Goal: Task Accomplishment & Management: Use online tool/utility

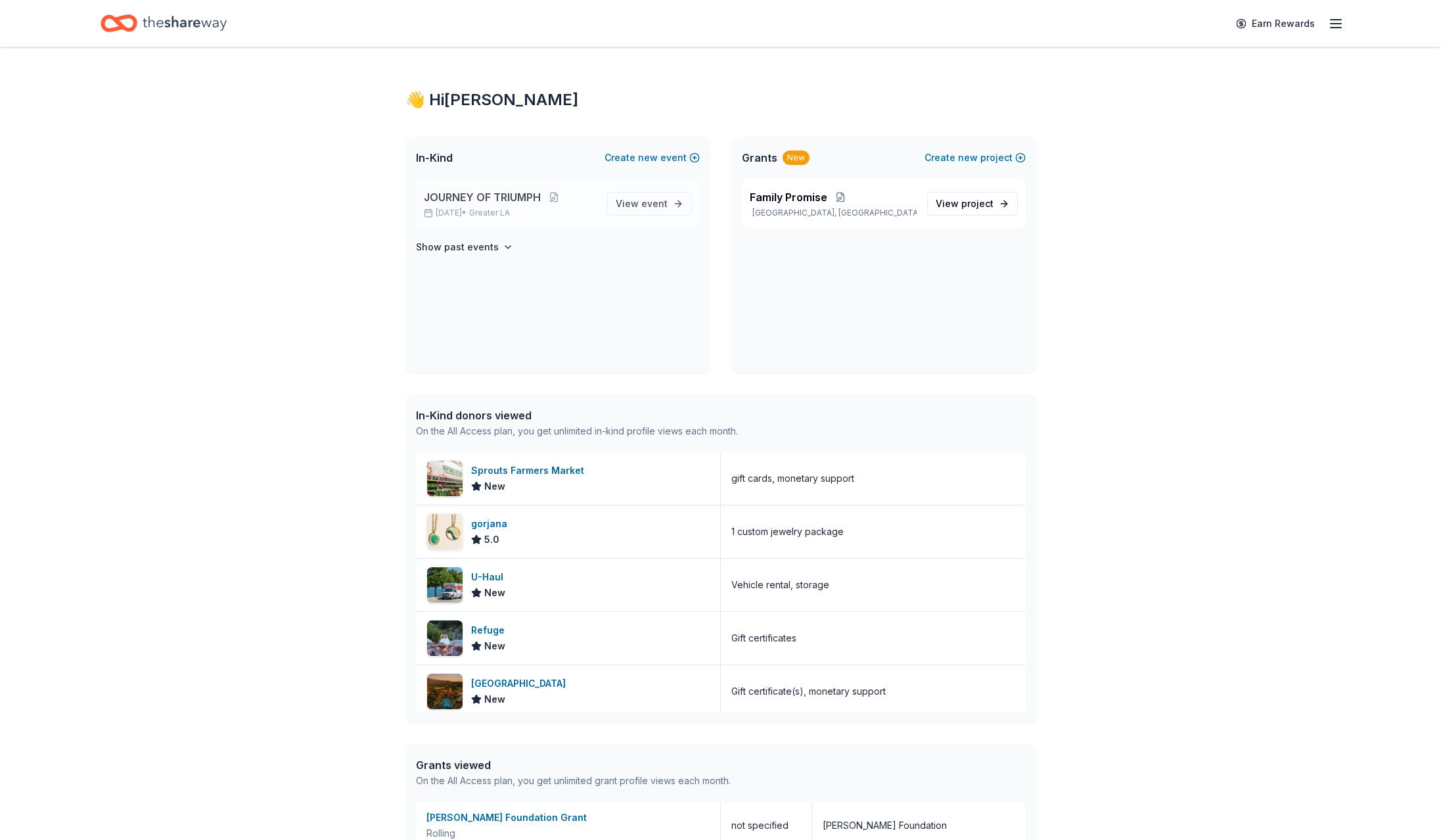
click at [496, 197] on span "JOURNEY OF TRIUMPH" at bounding box center [482, 197] width 117 height 16
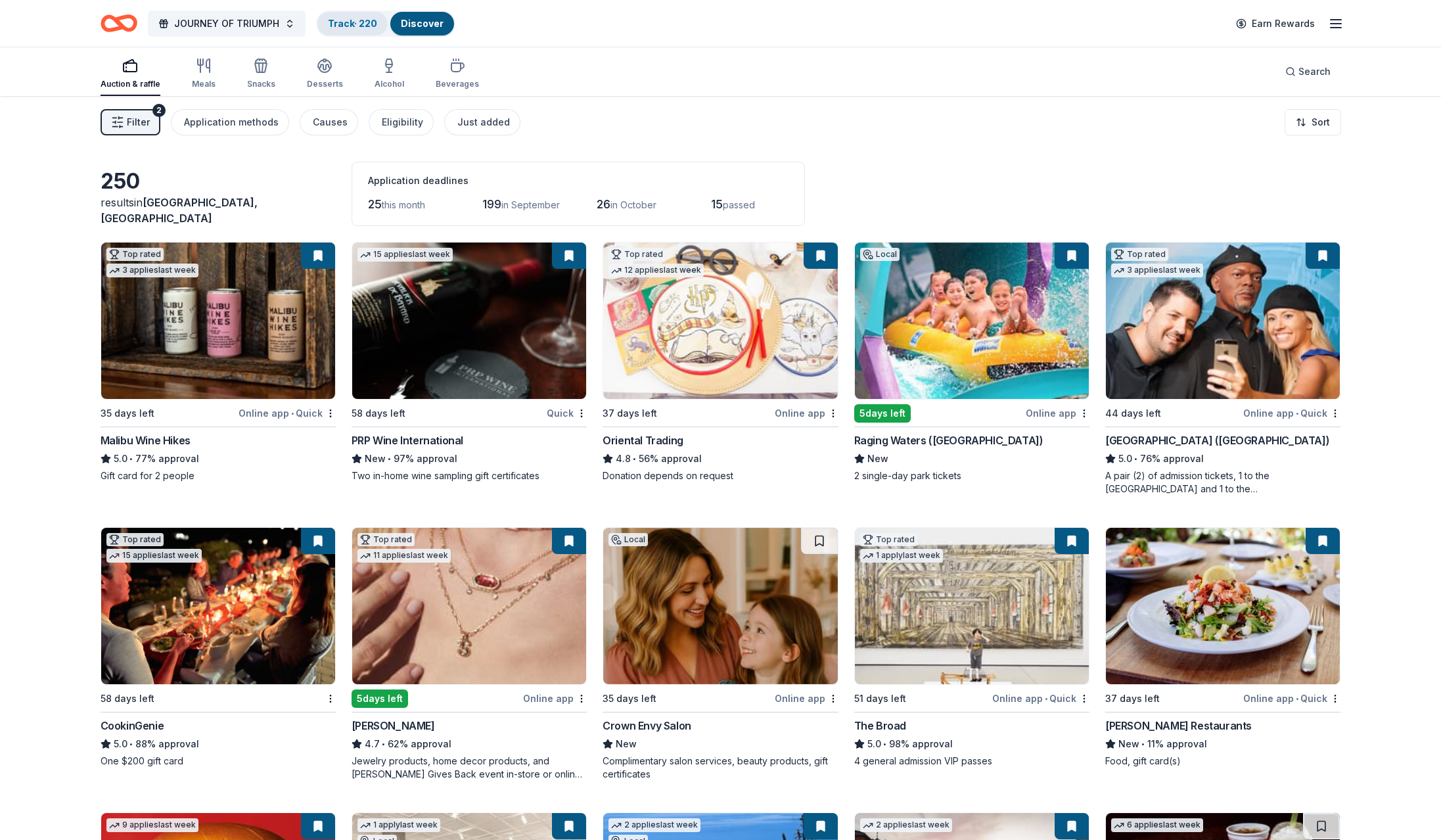
click at [344, 21] on link "Track · 220" at bounding box center [353, 23] width 49 height 11
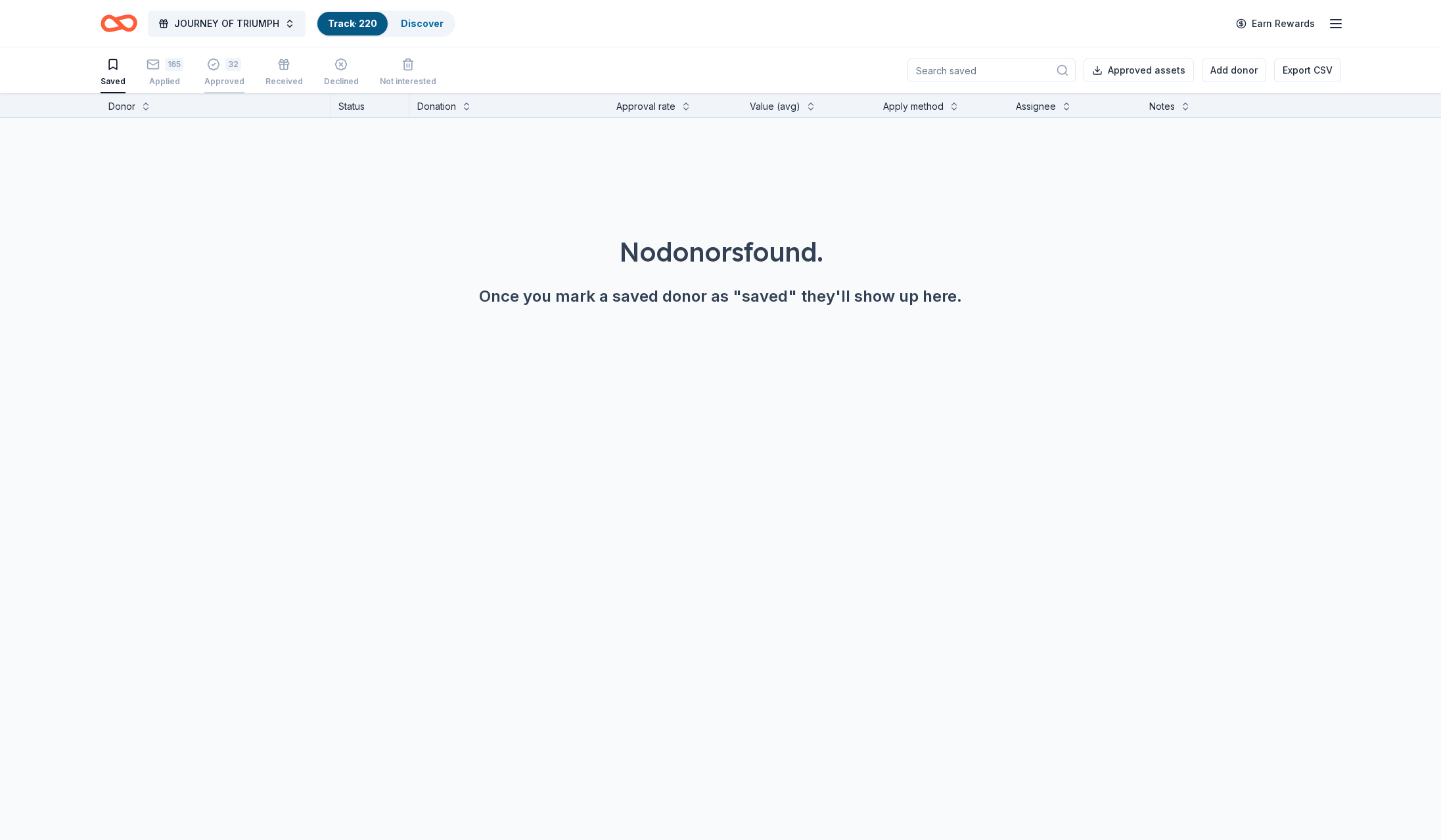
click at [221, 62] on div "32" at bounding box center [225, 64] width 40 height 14
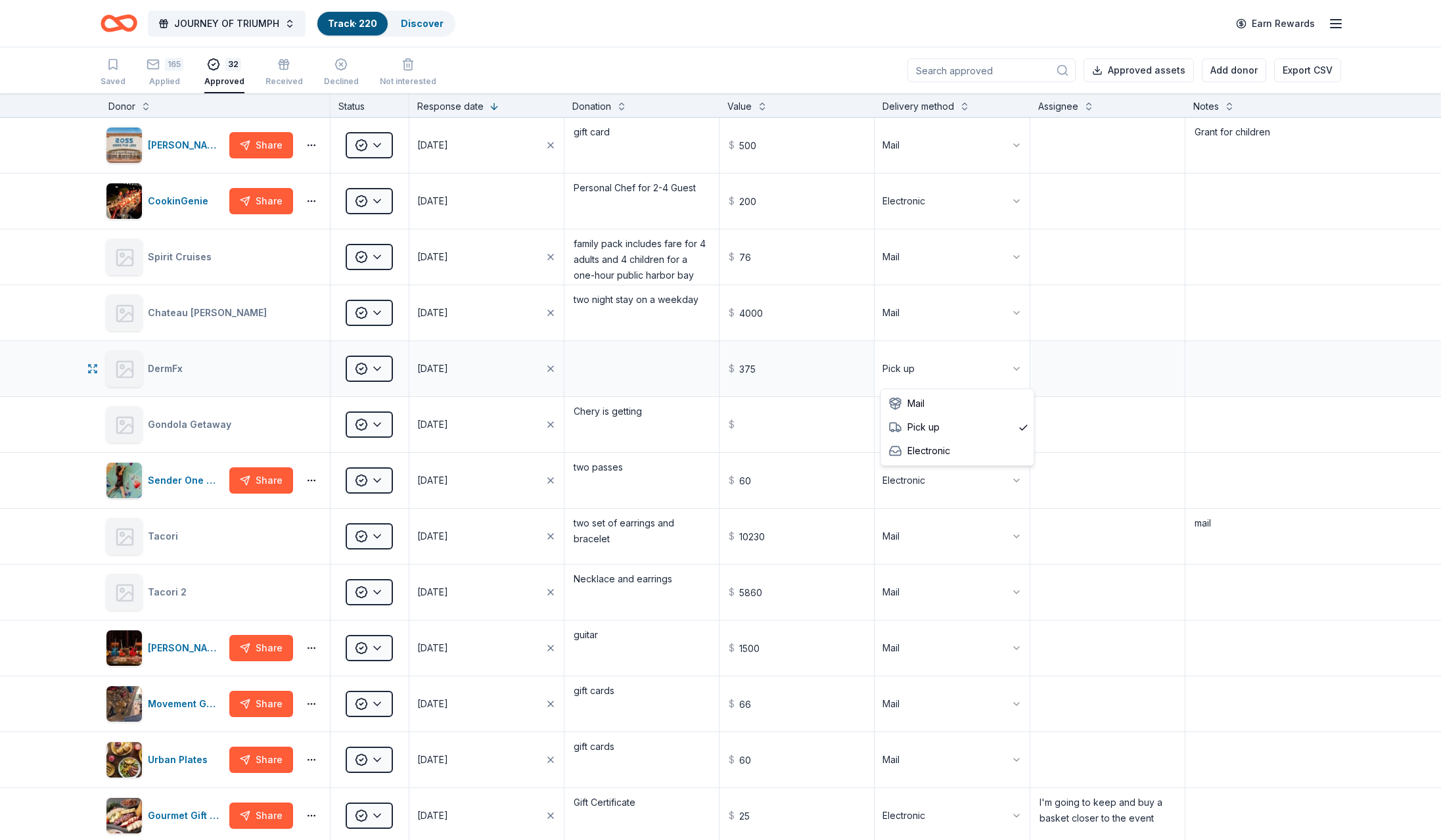
click at [896, 364] on html "JOURNEY OF TRIUMPH Track · 220 Discover Earn Rewards Saved 165 Applied 32 Appro…" at bounding box center [720, 420] width 1441 height 840
click at [966, 365] on html "JOURNEY OF TRIUMPH Track · 220 Discover Earn Rewards Saved 165 Applied 32 Appro…" at bounding box center [720, 420] width 1441 height 840
click at [1072, 373] on textarea at bounding box center [1107, 369] width 152 height 53
click at [154, 61] on rect "button" at bounding box center [153, 64] width 11 height 9
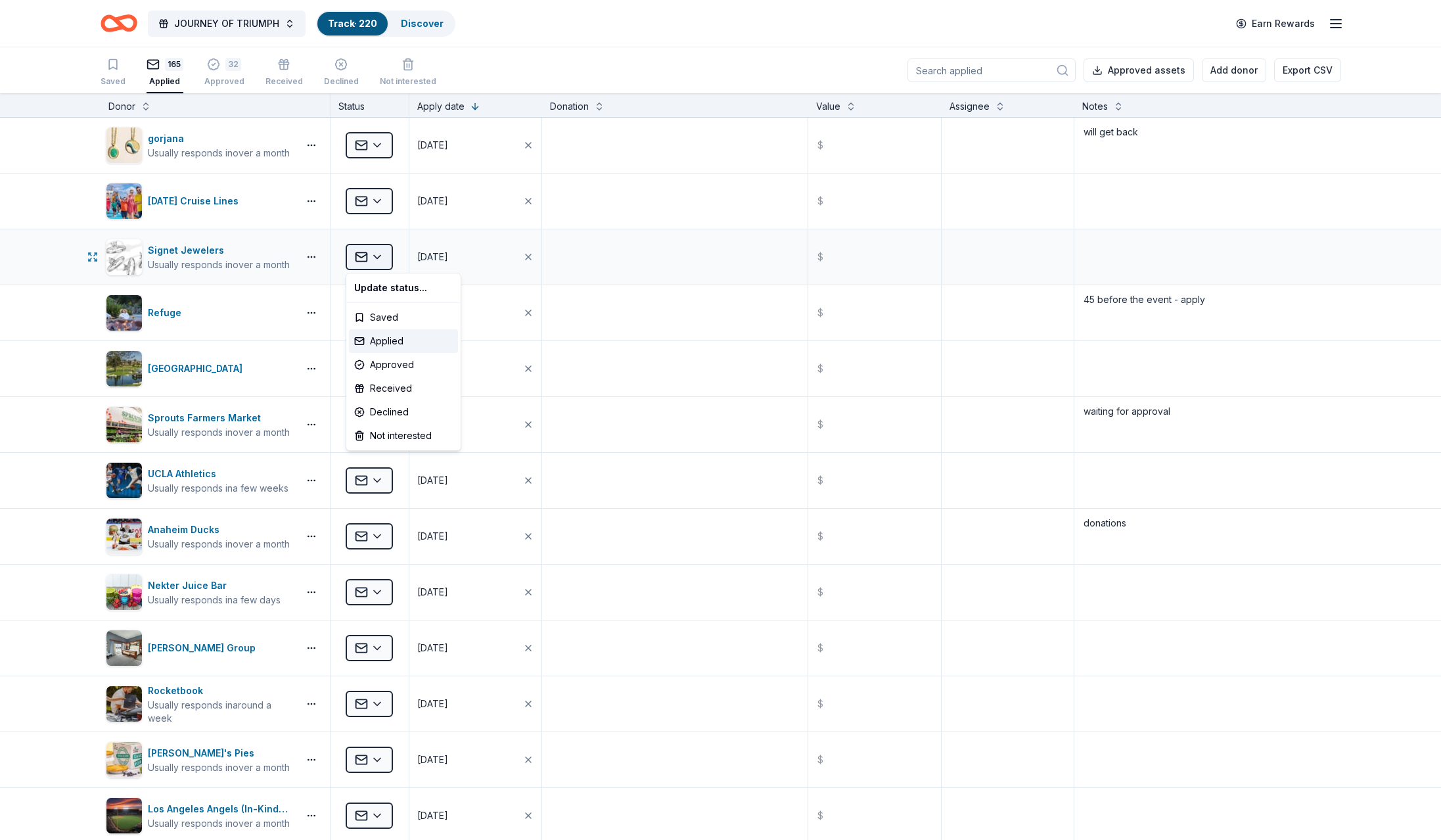
click at [364, 254] on html "JOURNEY OF TRIUMPH Track · 220 Discover Earn Rewards Saved 165 Applied 32 Appro…" at bounding box center [720, 420] width 1441 height 840
click at [391, 363] on div "Approved" at bounding box center [403, 365] width 109 height 24
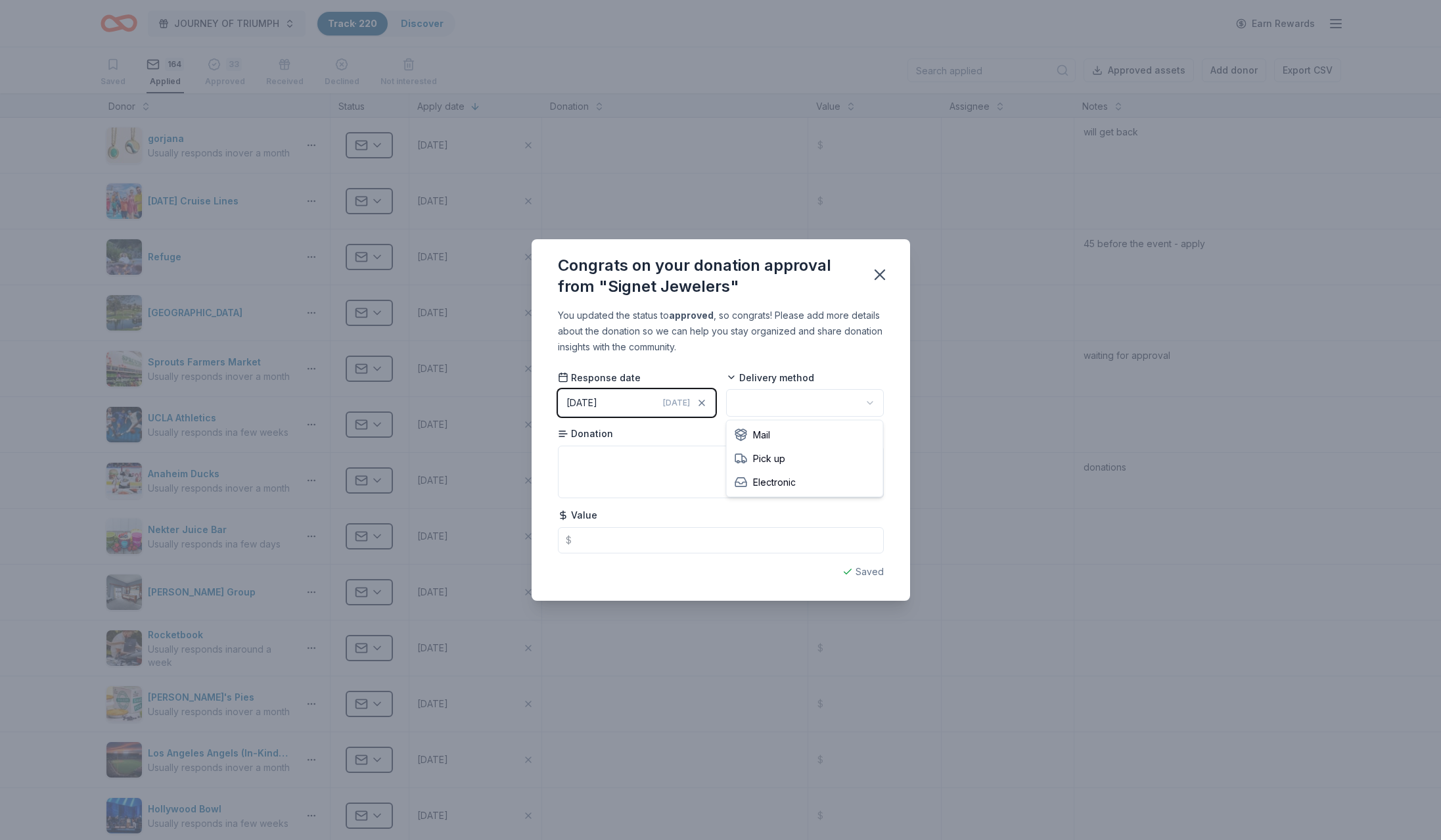
click at [752, 401] on html "JOURNEY OF TRIUMPH Track · 220 Discover Earn Rewards Saved 164 Applied 33 Appro…" at bounding box center [720, 420] width 1441 height 840
click at [582, 466] on textarea at bounding box center [720, 472] width 326 height 53
type textarea "watch"
type input "525.00"
click at [881, 271] on icon "button" at bounding box center [880, 275] width 18 height 18
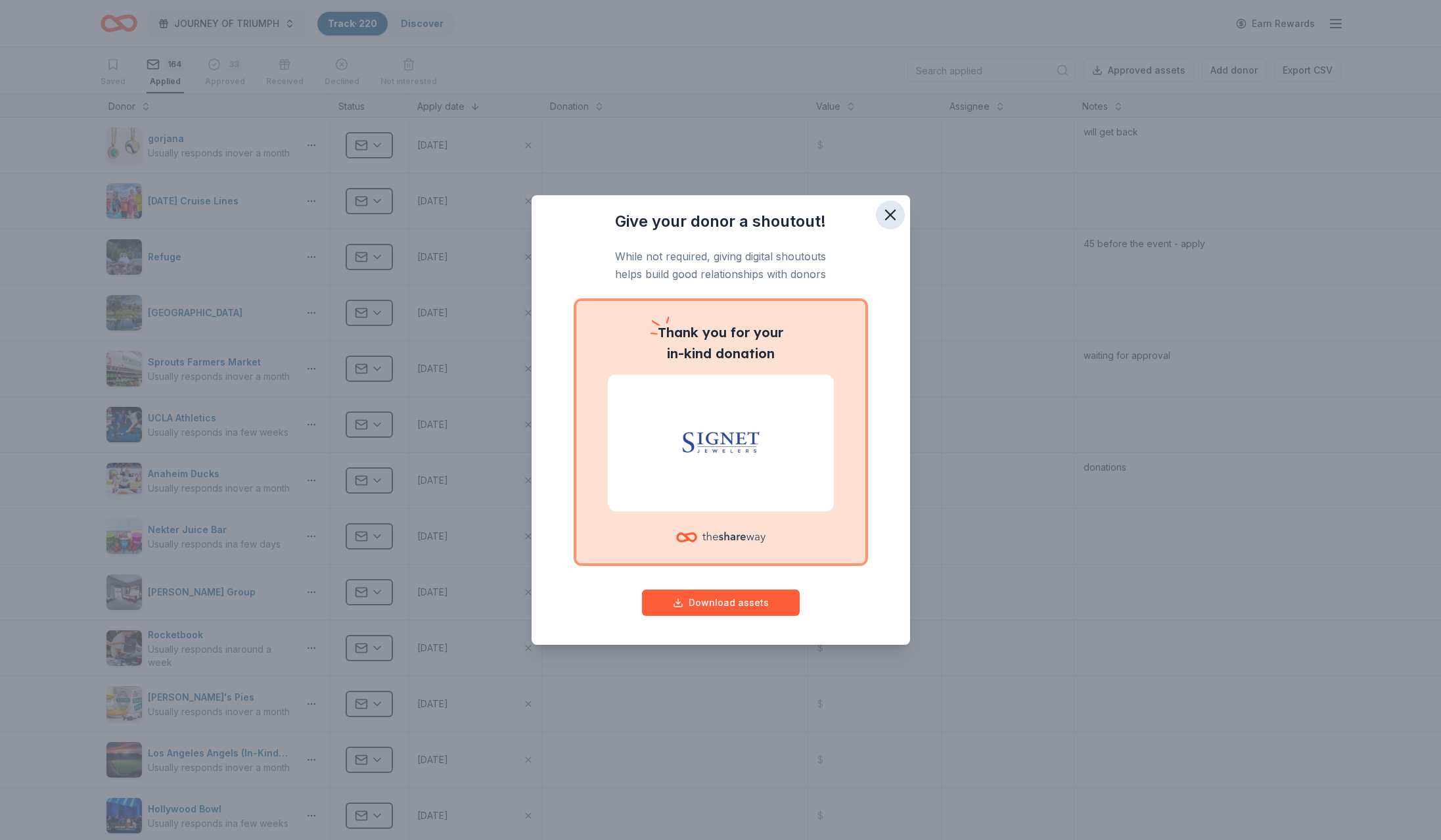
click at [887, 214] on icon "button" at bounding box center [890, 214] width 18 height 18
